Goal: Task Accomplishment & Management: Manage account settings

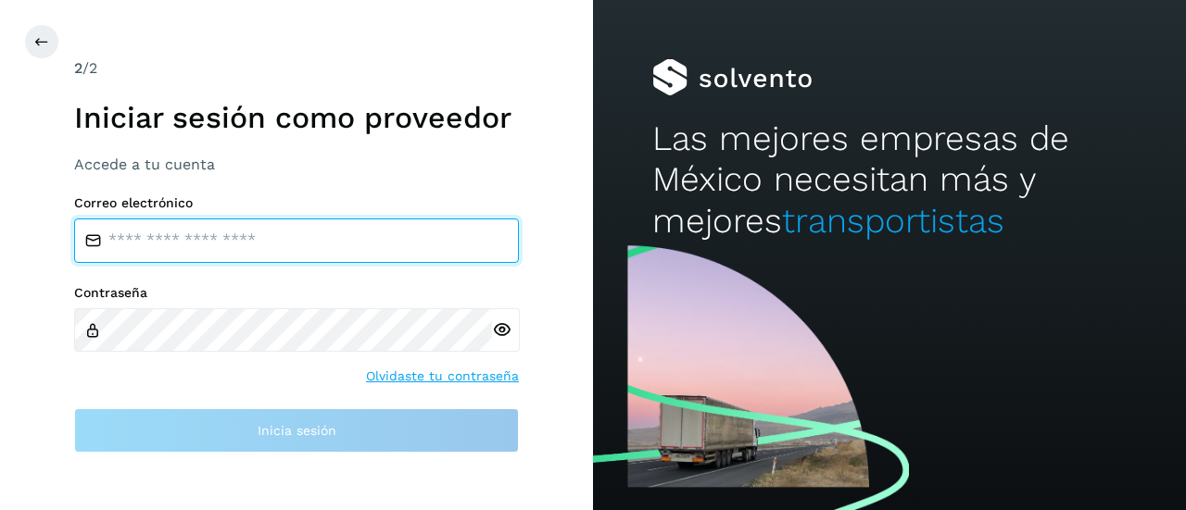
click at [329, 237] on input "email" at bounding box center [296, 241] width 445 height 44
type input "**********"
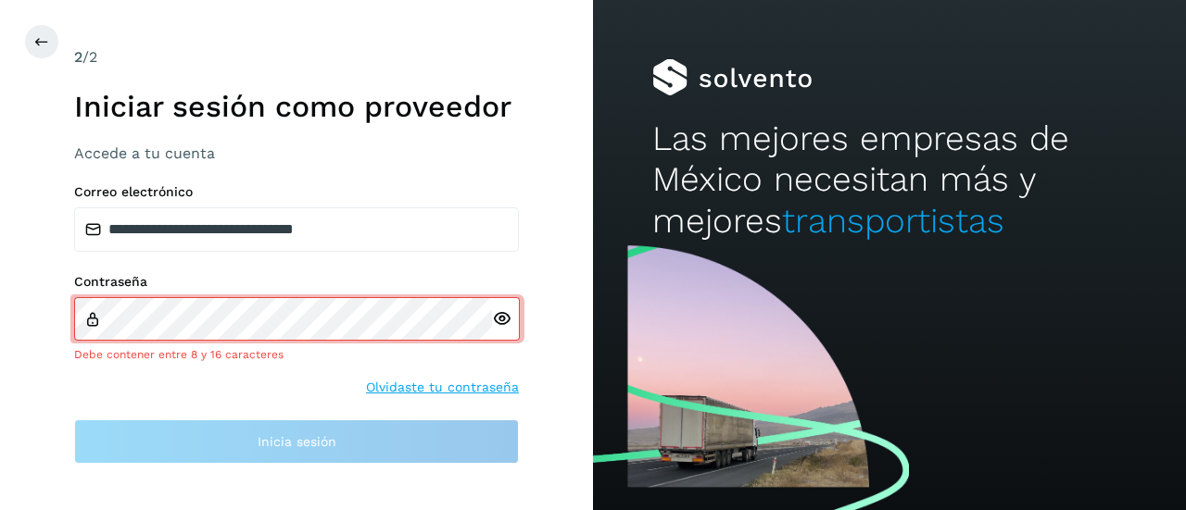
click at [503, 336] on div at bounding box center [506, 319] width 28 height 44
click at [499, 323] on icon at bounding box center [501, 318] width 19 height 19
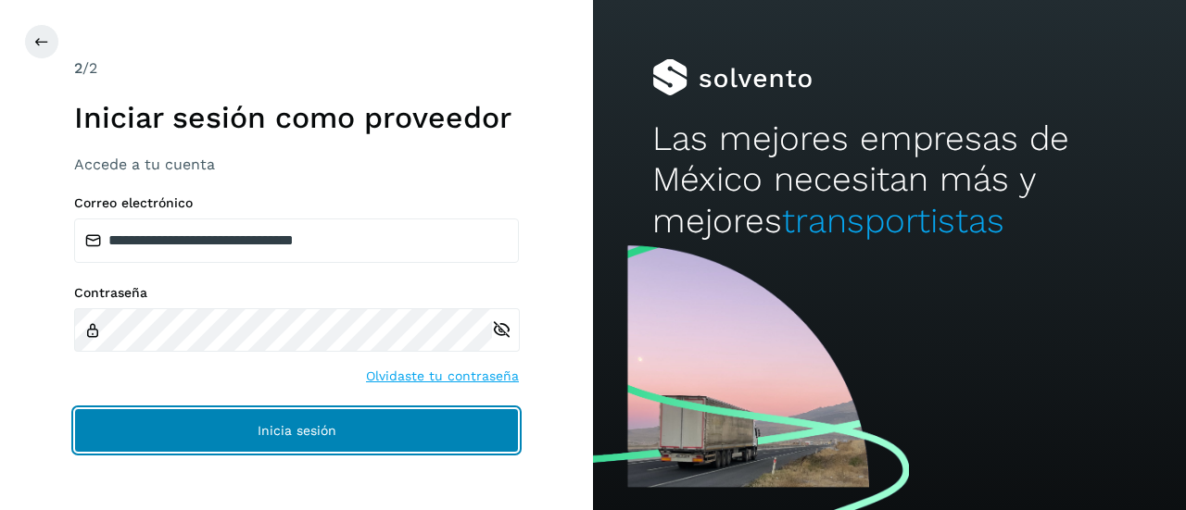
click at [318, 442] on button "Inicia sesión" at bounding box center [296, 430] width 445 height 44
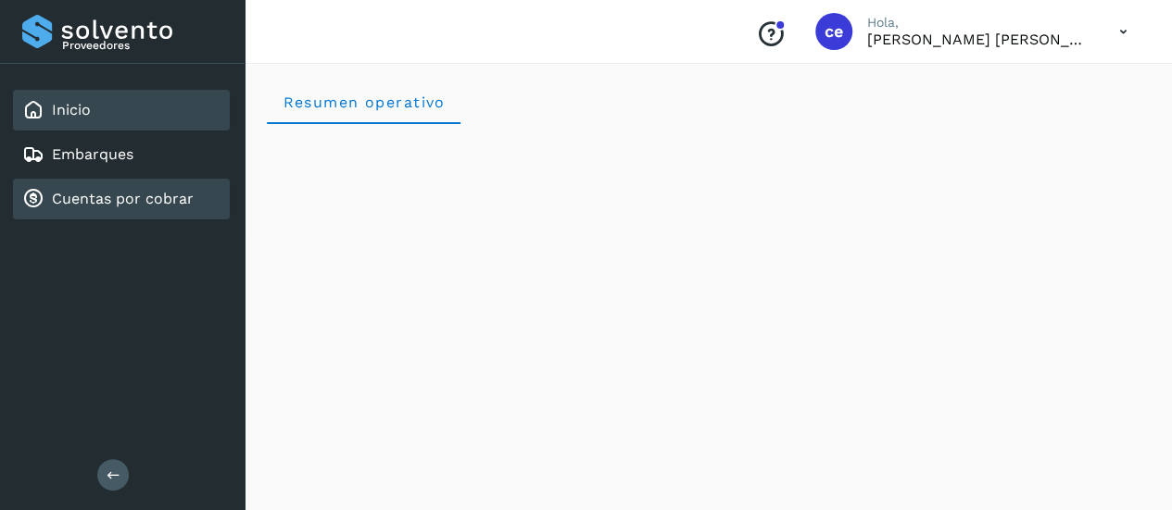
click at [119, 205] on link "Cuentas por cobrar" at bounding box center [123, 199] width 142 height 18
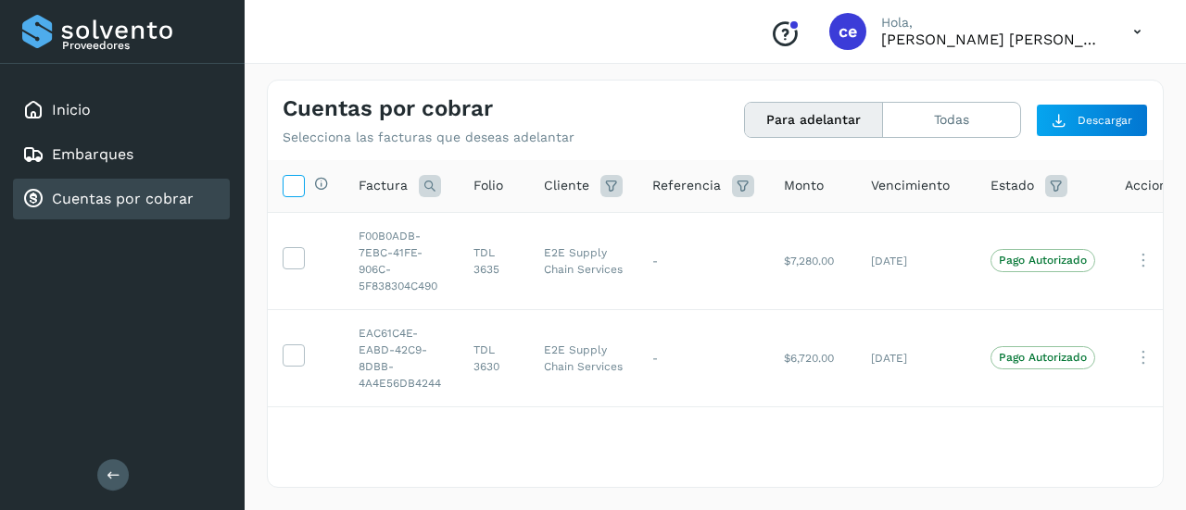
click at [289, 189] on icon at bounding box center [292, 184] width 19 height 19
